Goal: Obtain resource: Obtain resource

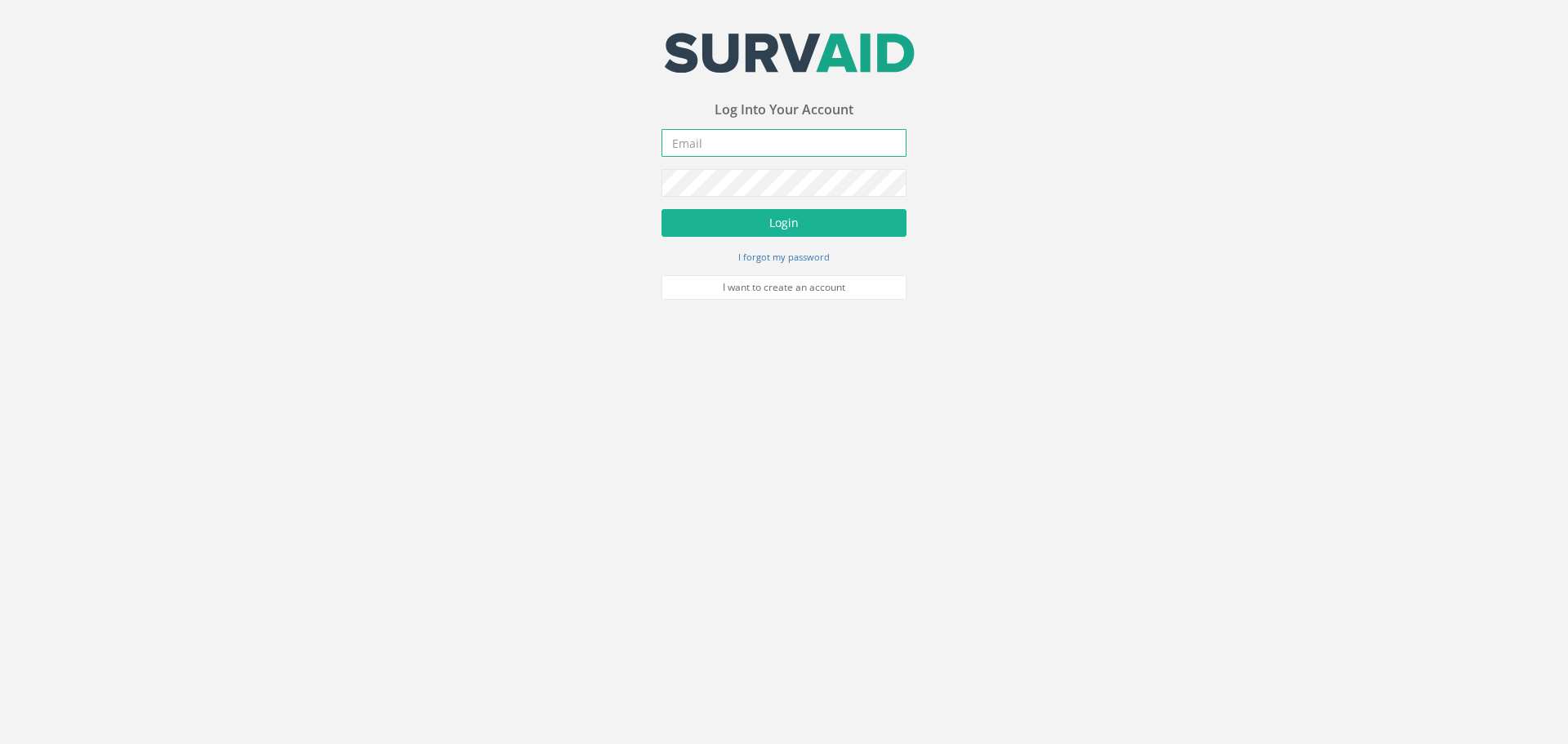
click at [792, 143] on input "email" at bounding box center [783, 142] width 245 height 27
type input "info@londonflood.co.uk"
click at [770, 230] on button "Login" at bounding box center [783, 222] width 245 height 27
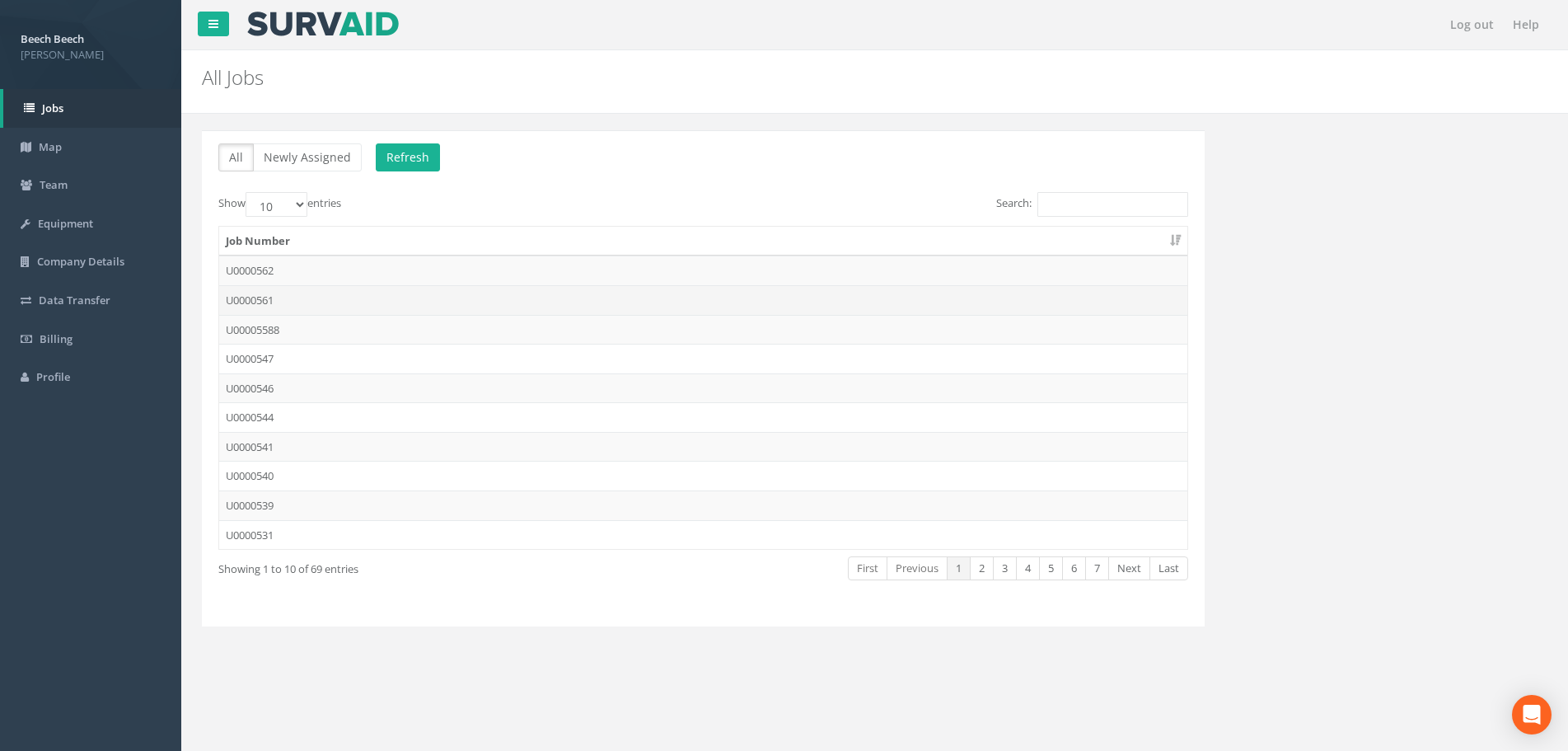
click at [266, 301] on td "U0000561" at bounding box center [704, 300] width 969 height 30
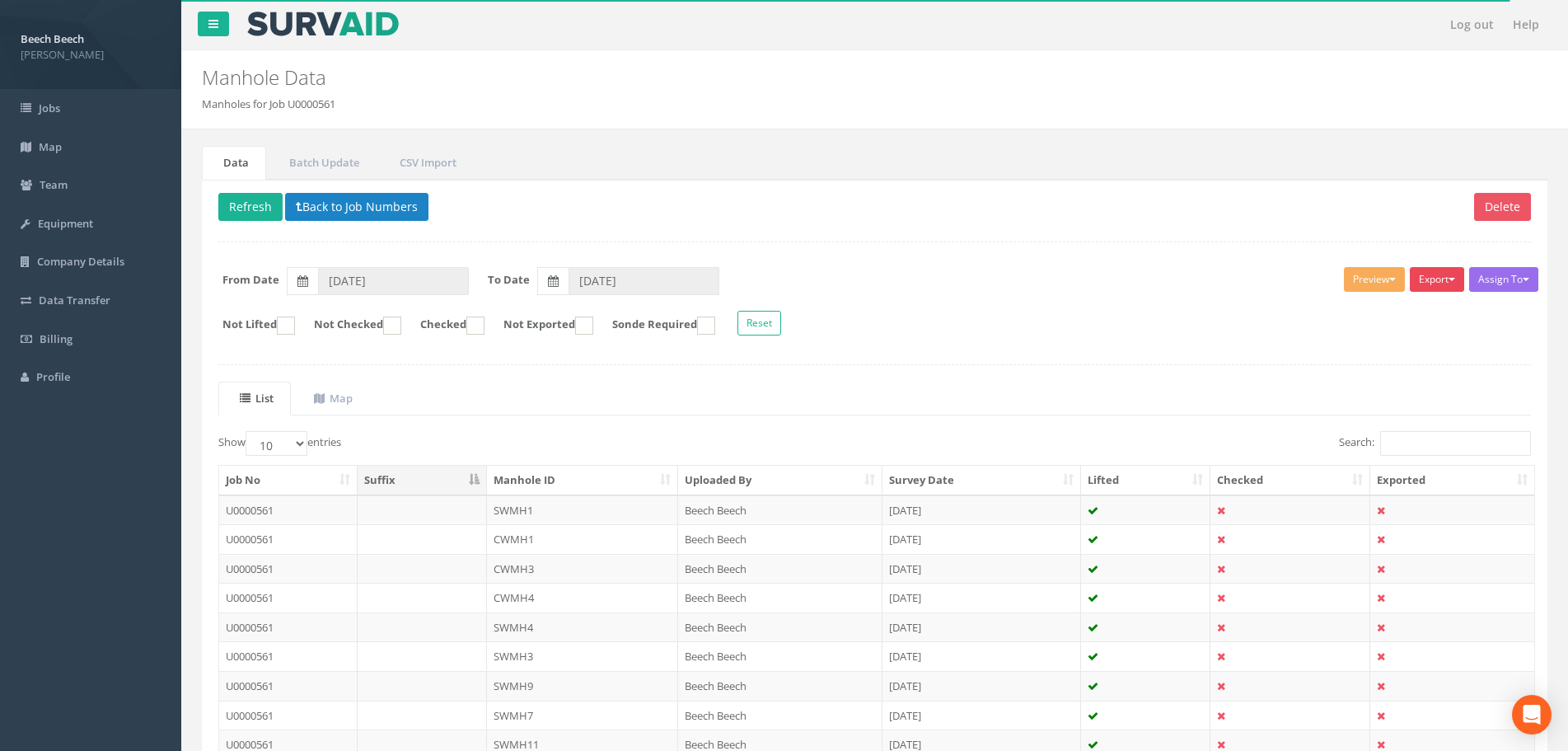
click at [1453, 281] on span "button" at bounding box center [1452, 279] width 7 height 3
click at [1297, 289] on form "From Date 09/09/2025 To Date 15/09/2025" at bounding box center [874, 281] width 1338 height 28
click at [1371, 277] on button "Preview" at bounding box center [1375, 279] width 61 height 25
click at [1346, 304] on link "LFP Manhole" at bounding box center [1344, 314] width 125 height 26
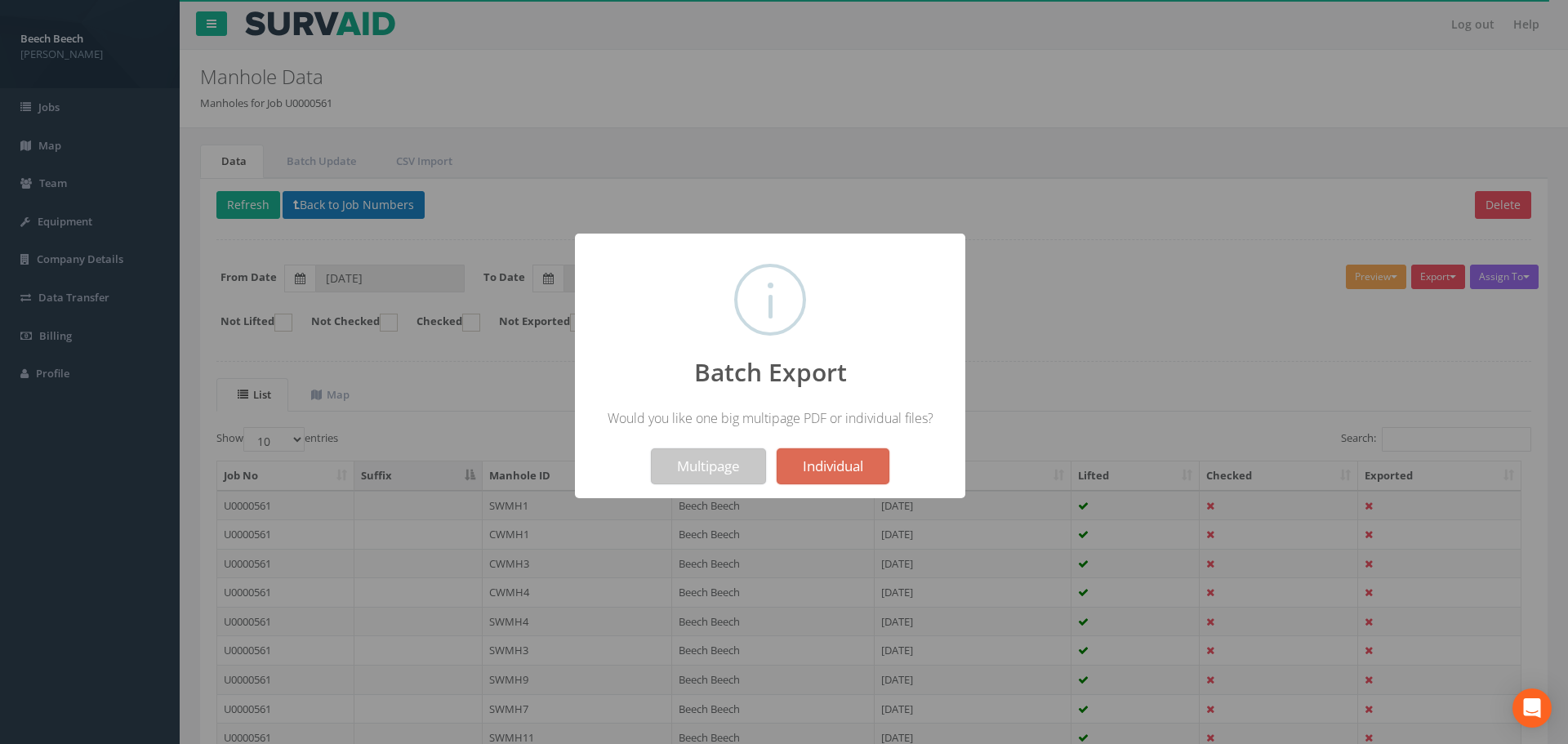
click at [714, 461] on button "Multipage" at bounding box center [708, 466] width 115 height 36
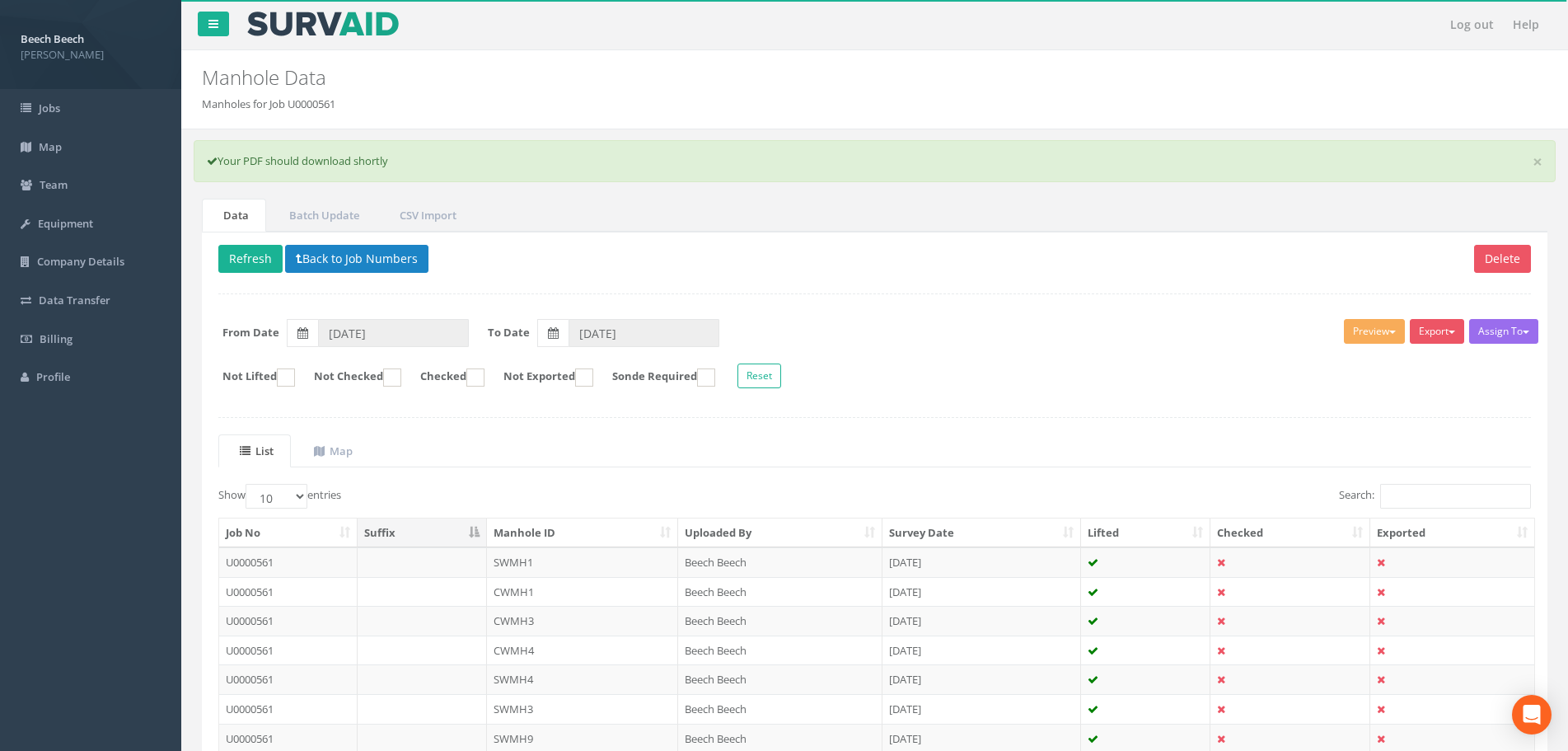
click at [1556, 738] on div at bounding box center [1556, 738] width 0 height 0
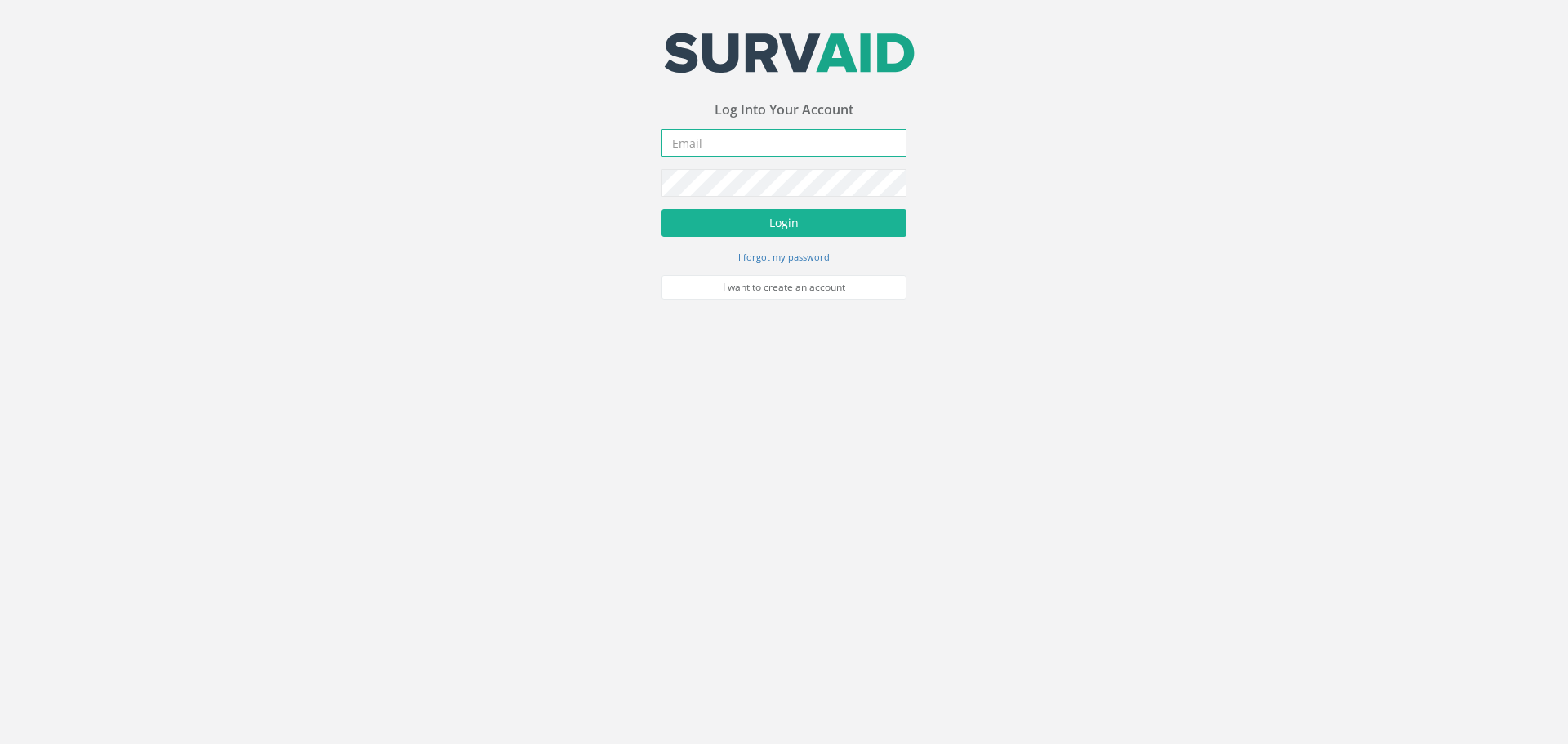
click at [792, 144] on input "email" at bounding box center [783, 142] width 245 height 27
type input "info@londonflood.co.uk"
click at [758, 225] on button "Login" at bounding box center [783, 222] width 245 height 27
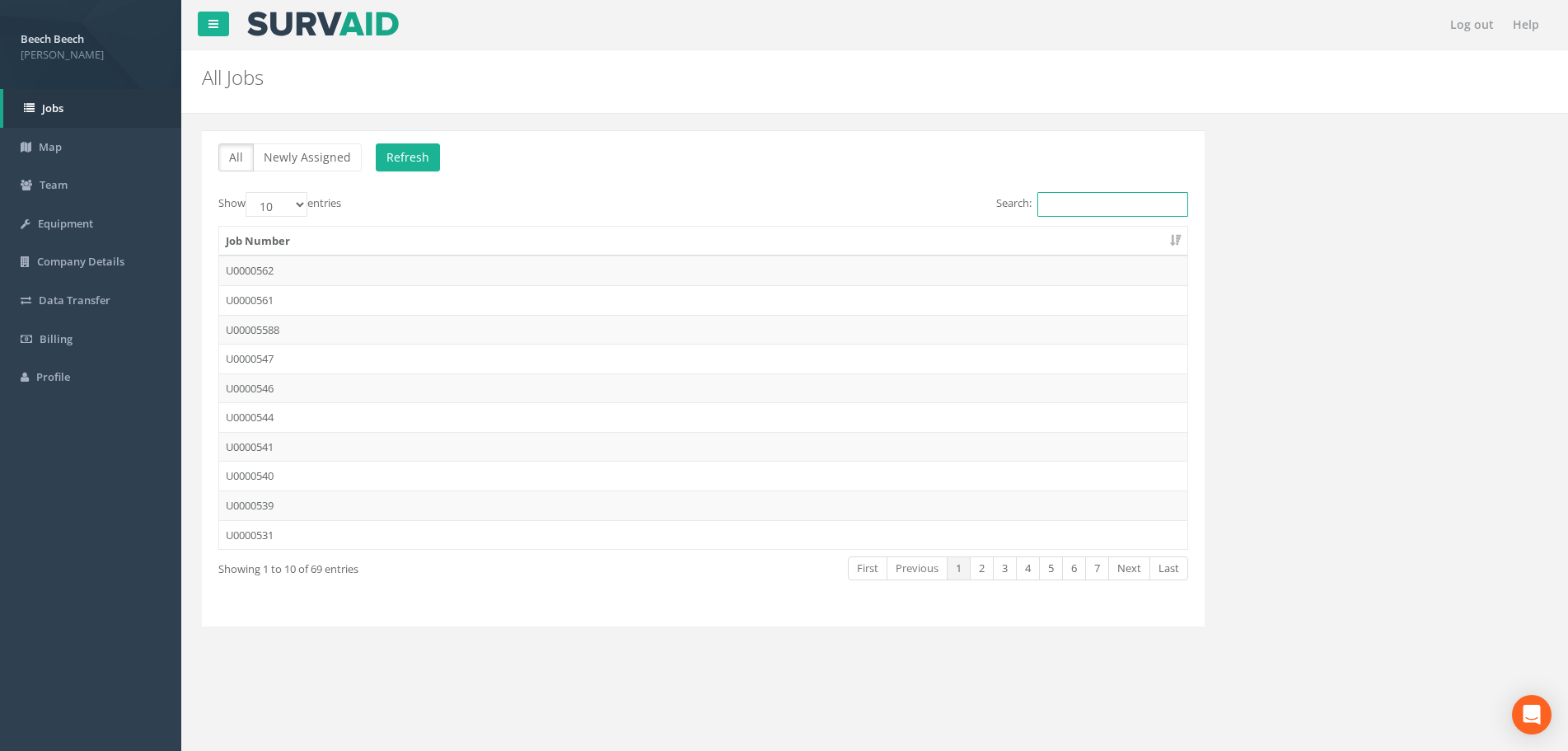
click at [1093, 205] on input "Search:" at bounding box center [1112, 204] width 151 height 25
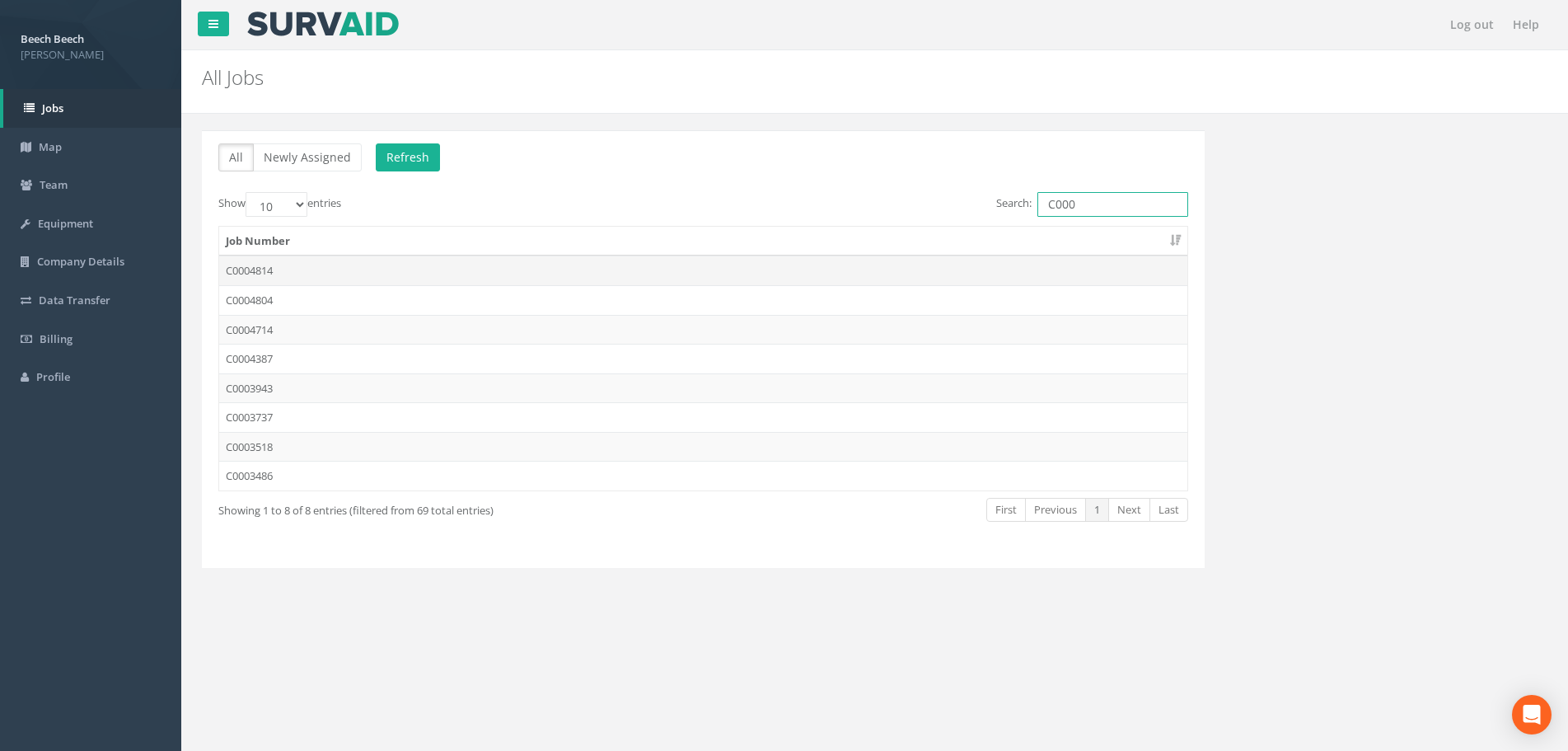
type input "C000"
click at [246, 266] on td "C0004814" at bounding box center [704, 271] width 969 height 30
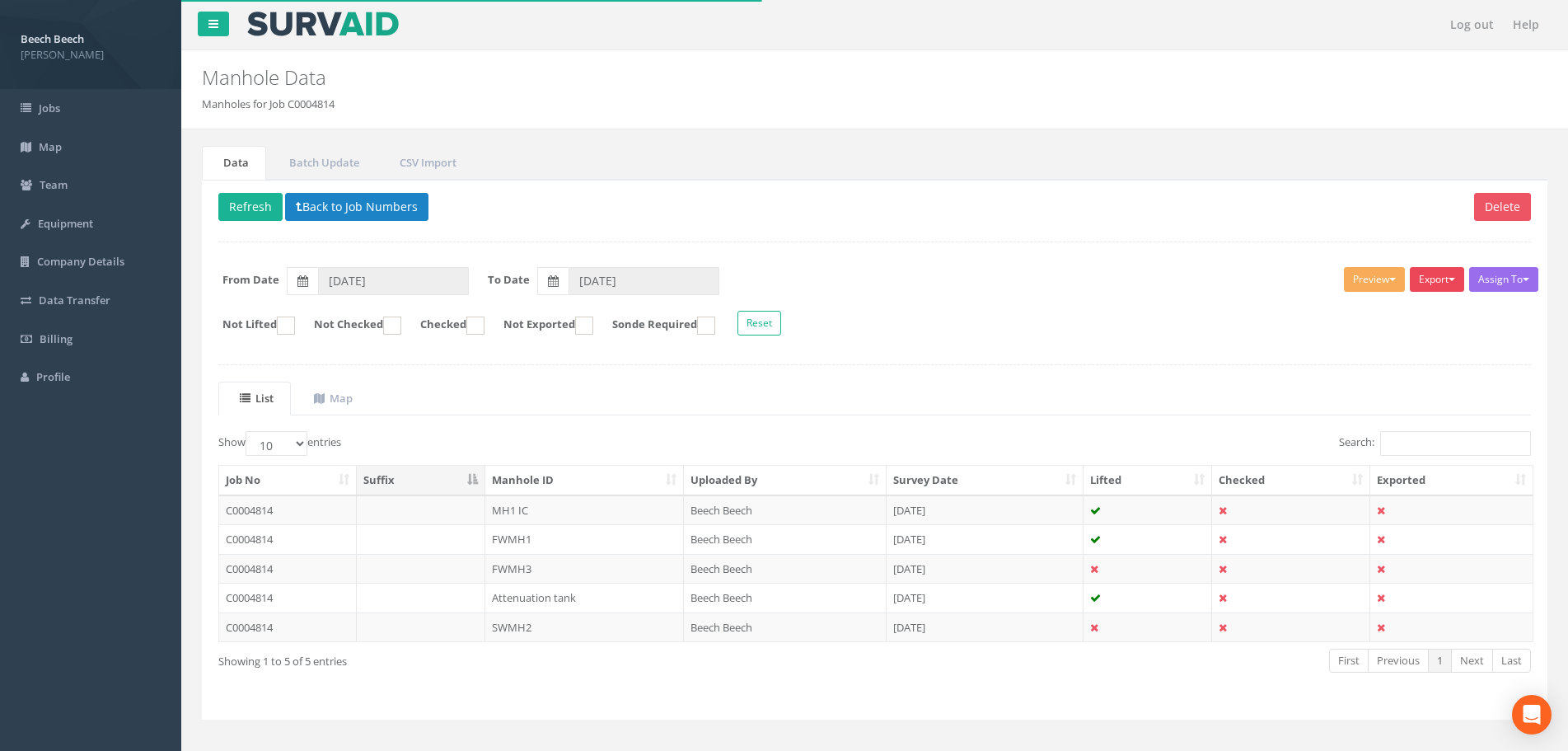
click at [1460, 282] on button "Export" at bounding box center [1437, 279] width 54 height 25
click at [1382, 324] on link "LFP Manhole" at bounding box center [1396, 314] width 140 height 26
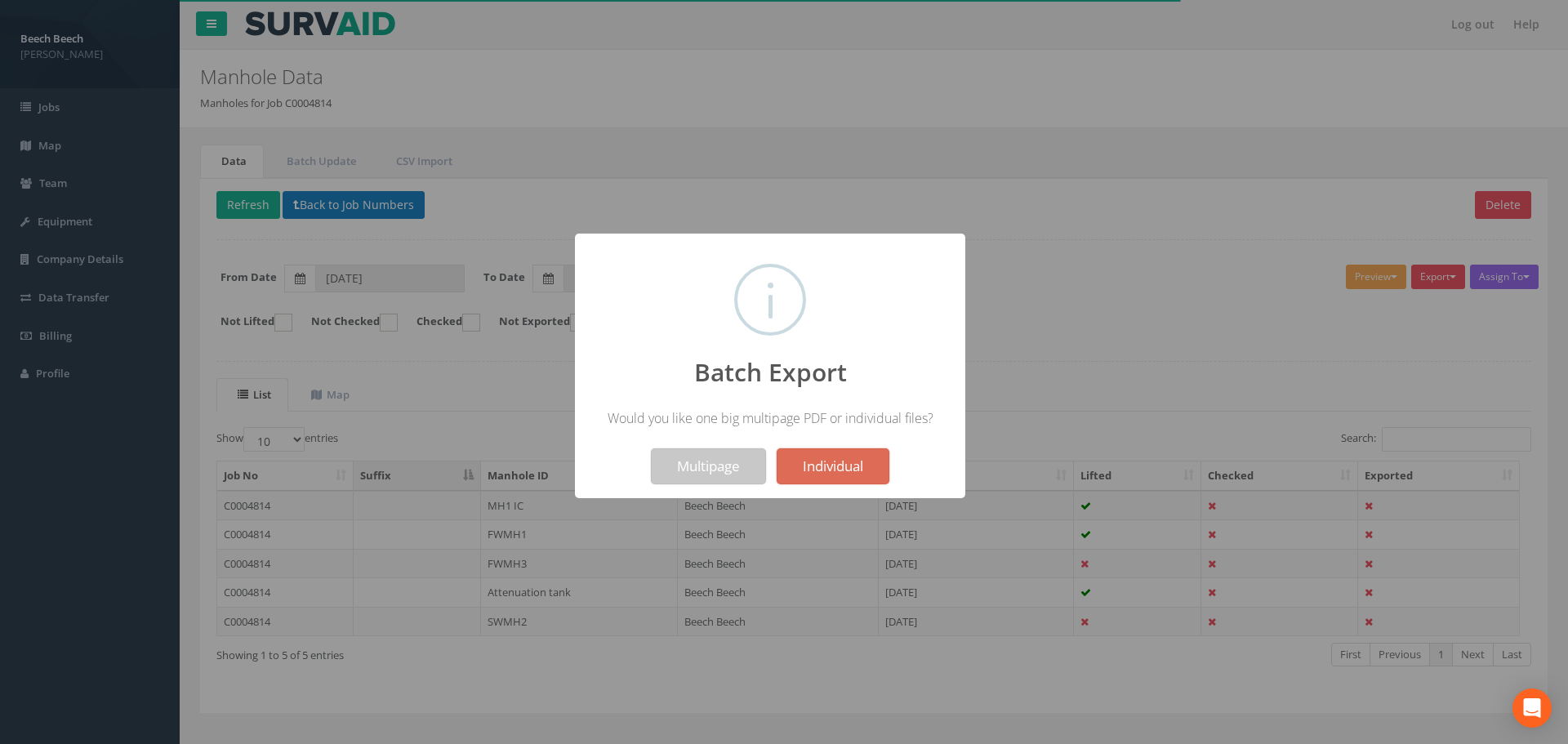
click at [703, 469] on button "Multipage" at bounding box center [708, 466] width 115 height 36
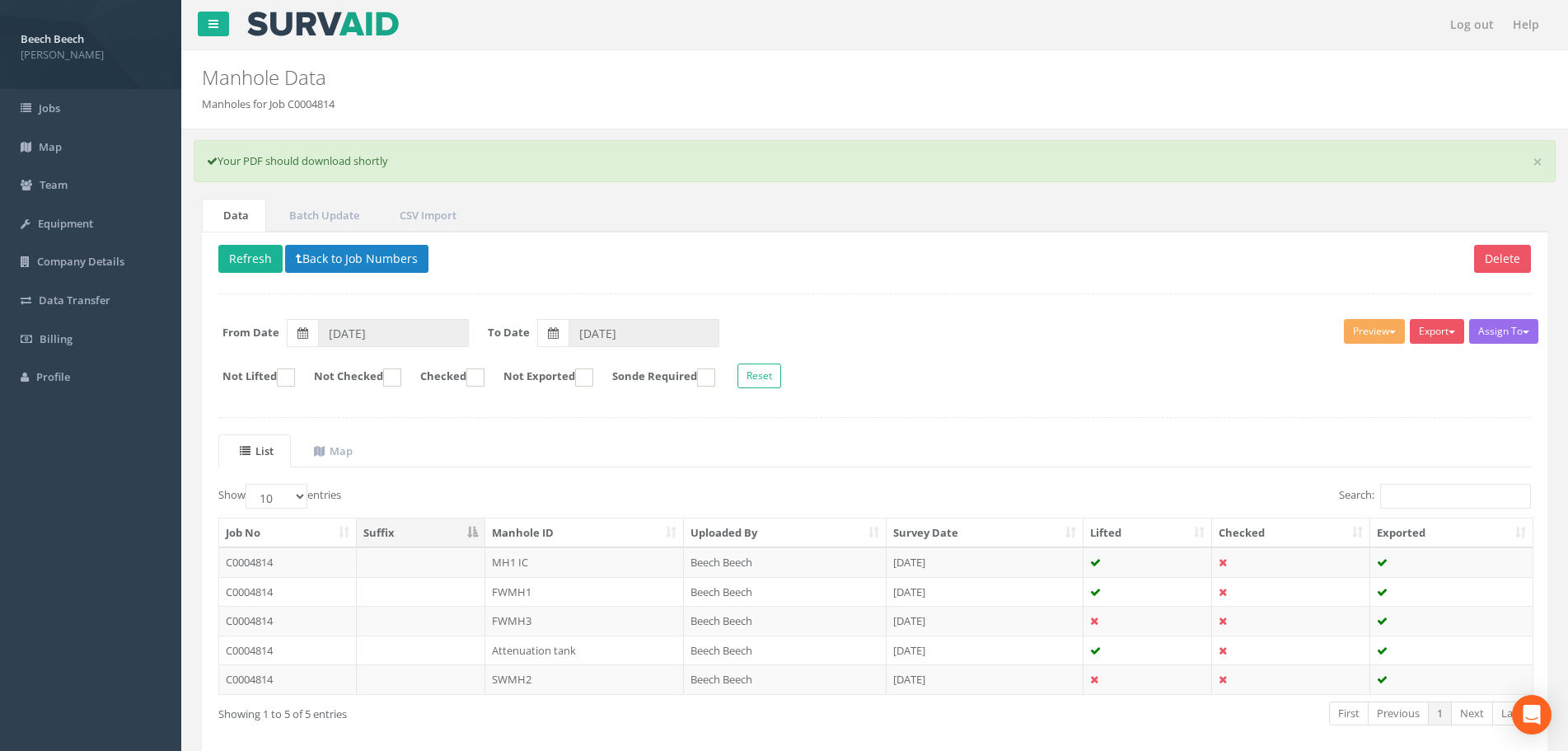
click at [1175, 291] on div "Delete Refresh Back to Job Numbers Assign To No Companies Added Export LFP Manh…" at bounding box center [874, 501] width 1346 height 539
click at [1443, 336] on button "Export" at bounding box center [1437, 331] width 54 height 25
click at [1353, 364] on link "LFP Manhole" at bounding box center [1396, 365] width 140 height 26
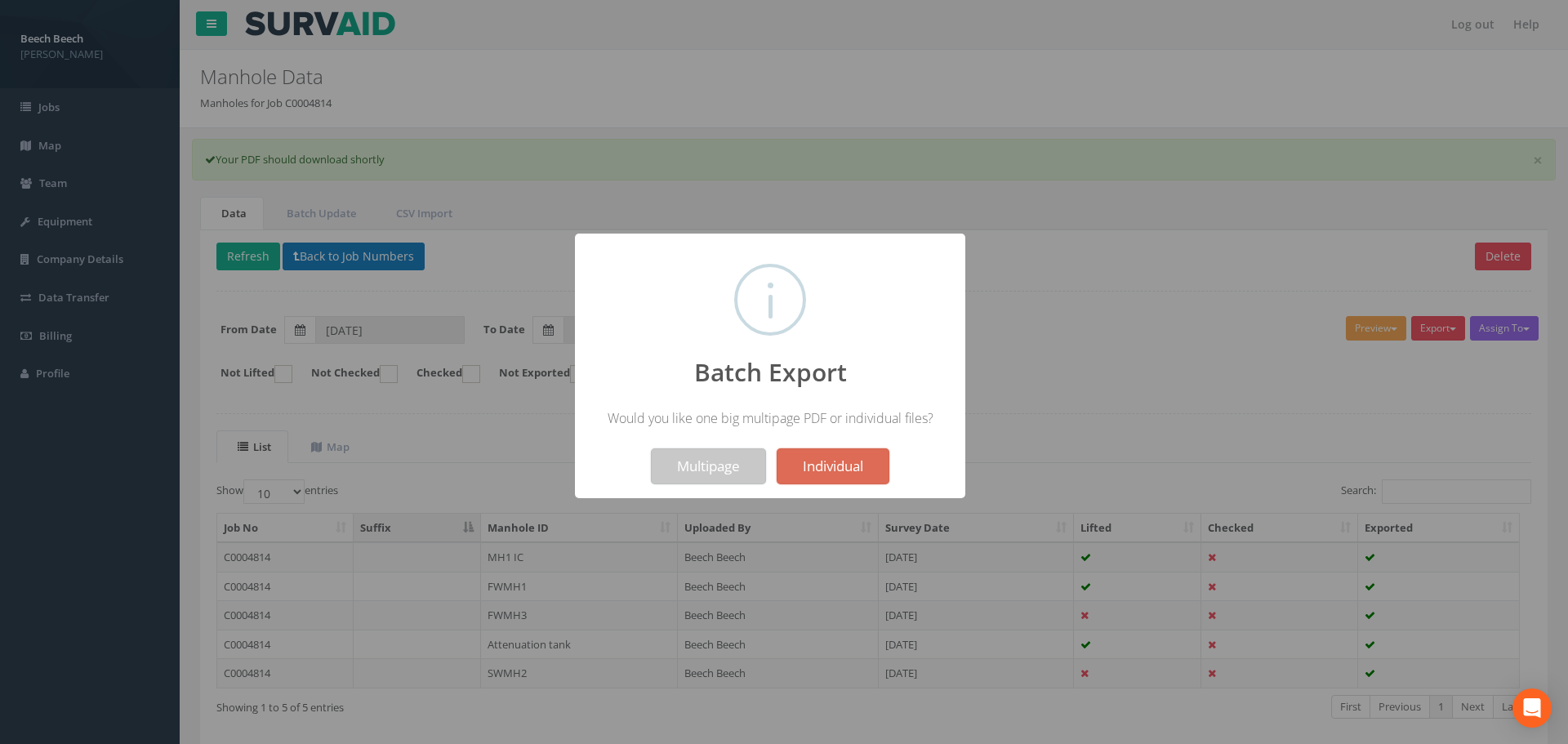
click at [730, 475] on button "Multipage" at bounding box center [708, 466] width 115 height 36
